Goal: Task Accomplishment & Management: Manage account settings

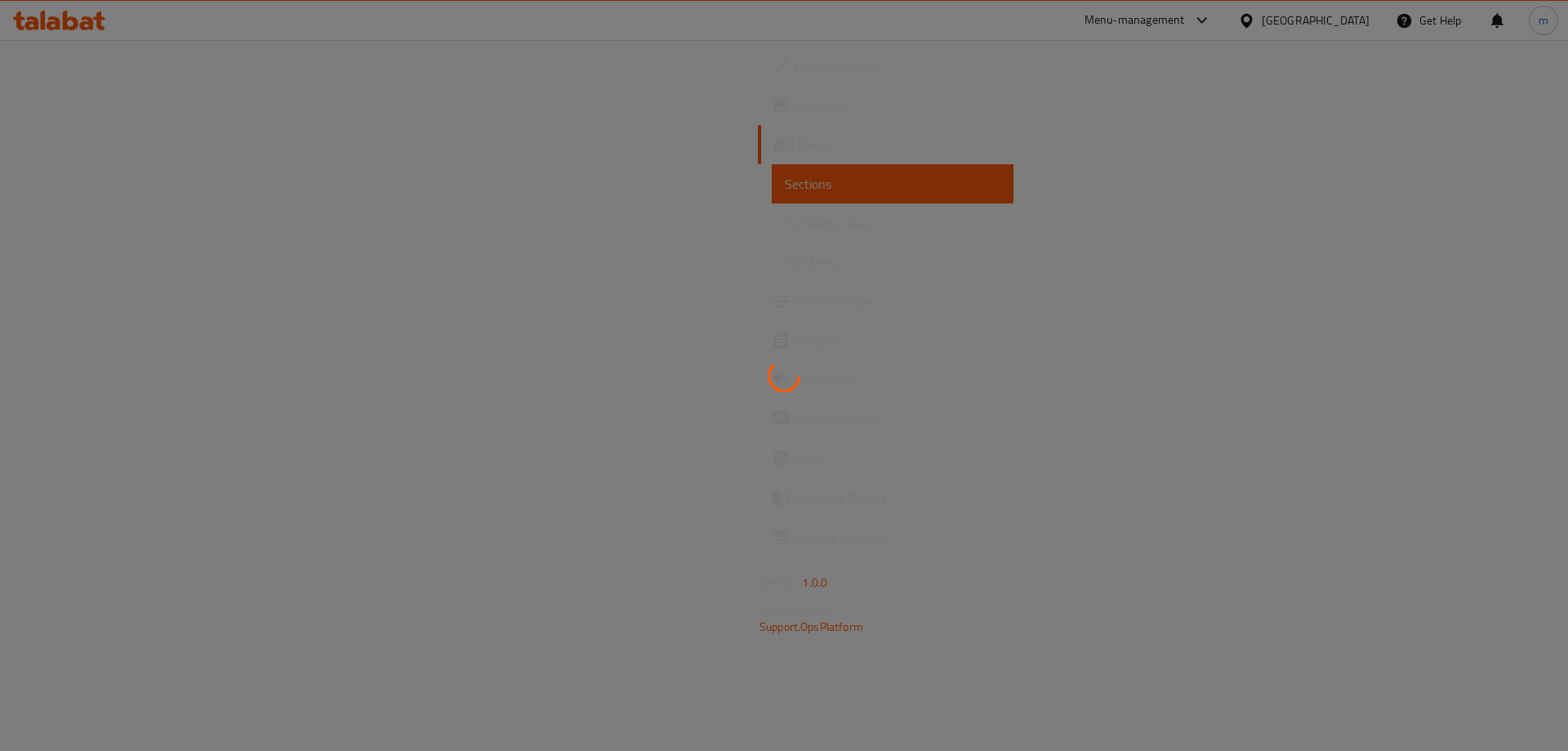
click at [1276, 67] on div at bounding box center [784, 375] width 1568 height 751
click at [1269, 34] on div at bounding box center [784, 375] width 1568 height 751
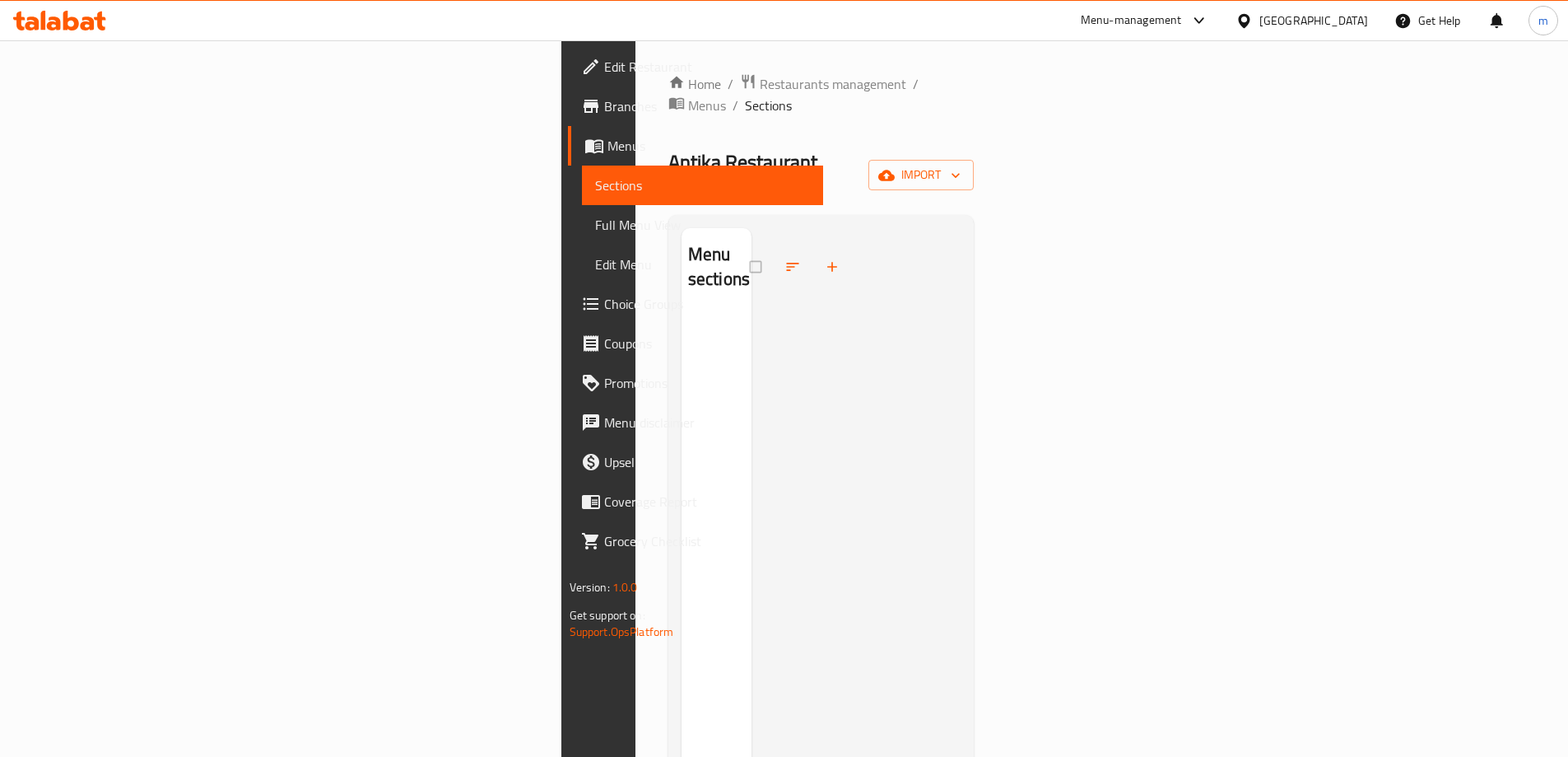
click at [1182, 18] on div "Menu-management" at bounding box center [1131, 20] width 101 height 20
click at [1133, 140] on div "Restaurant-Management" at bounding box center [1121, 143] width 129 height 18
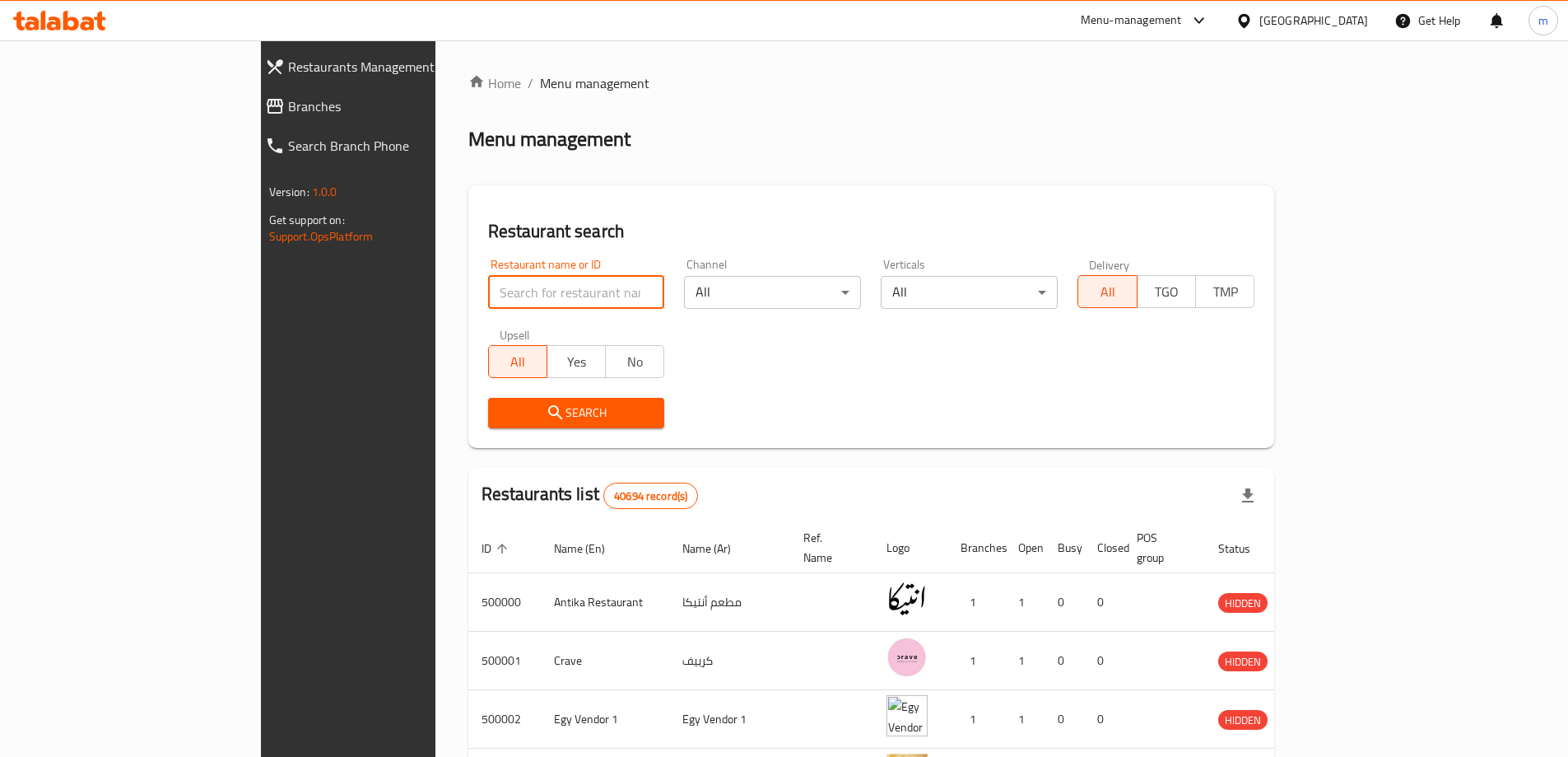
click at [517, 291] on input "search" at bounding box center [576, 292] width 177 height 33
paste input "773718"
type input "773718"
click at [288, 113] on span "Branches" at bounding box center [398, 106] width 221 height 20
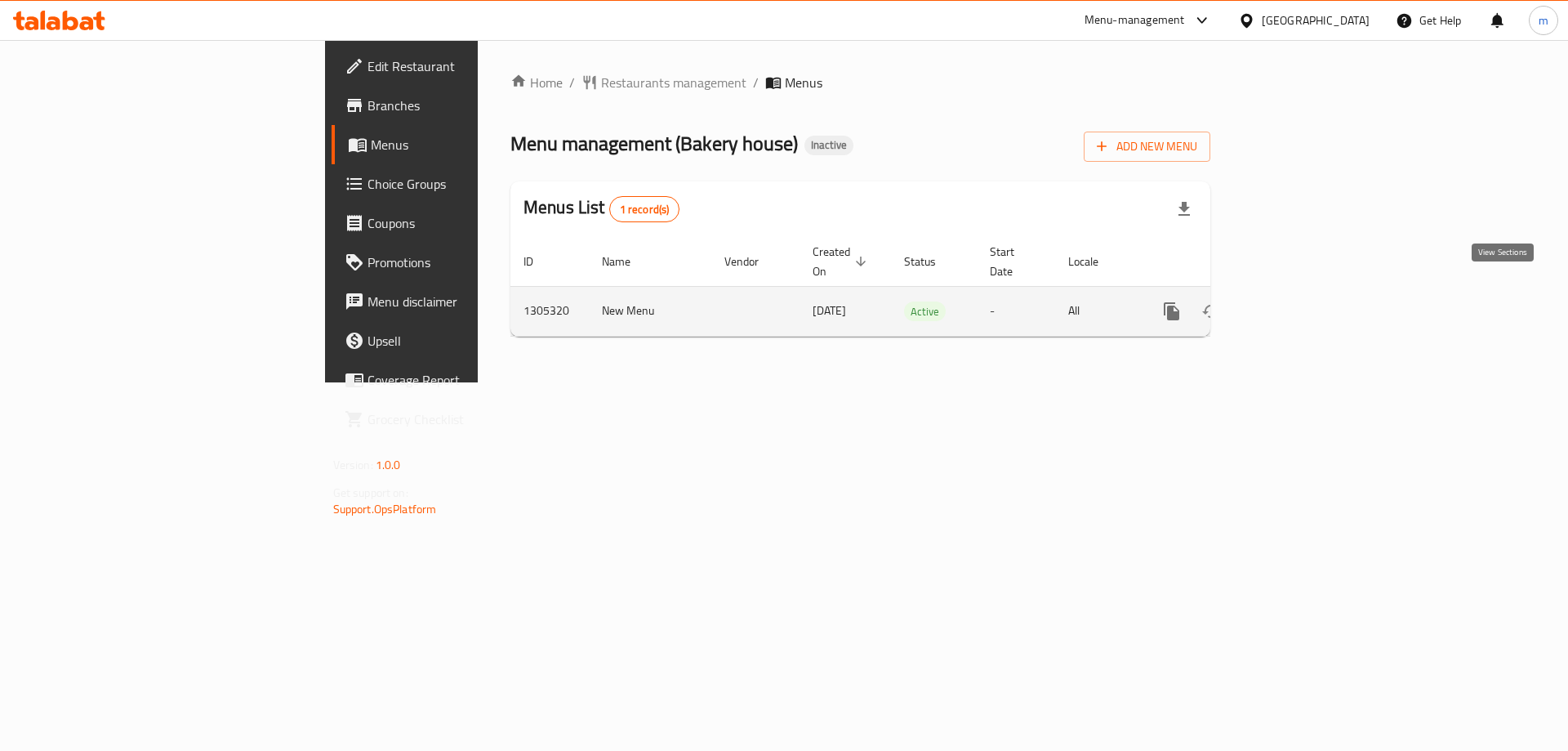
click at [1300, 301] on icon "enhanced table" at bounding box center [1289, 311] width 20 height 20
